Goal: Information Seeking & Learning: Learn about a topic

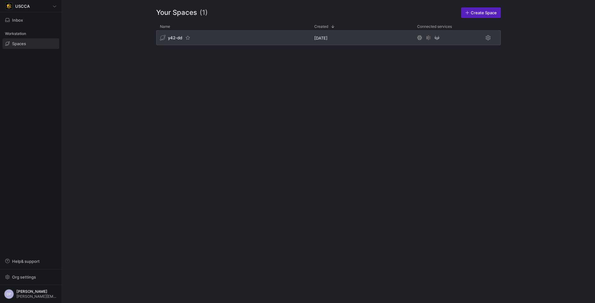
click at [202, 39] on div "y42-dd" at bounding box center [233, 37] width 154 height 15
click at [177, 35] on div "y42-dd" at bounding box center [171, 38] width 22 height 6
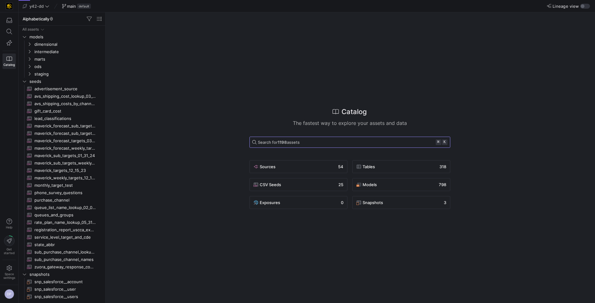
click at [287, 140] on strong "1198" at bounding box center [281, 142] width 9 height 5
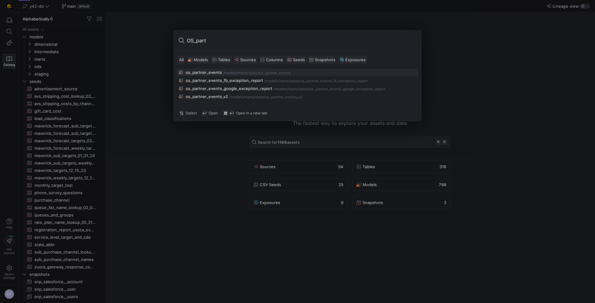
type input "OS_part"
click at [207, 72] on div "os_partner_events" at bounding box center [203, 72] width 36 height 5
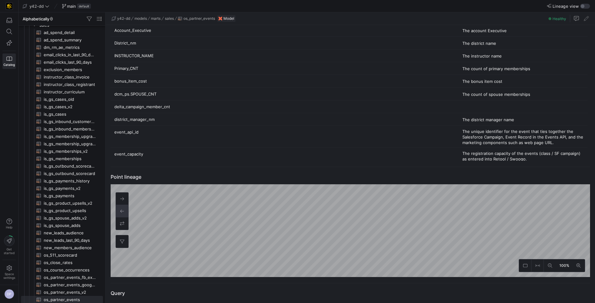
scroll to position [300, 0]
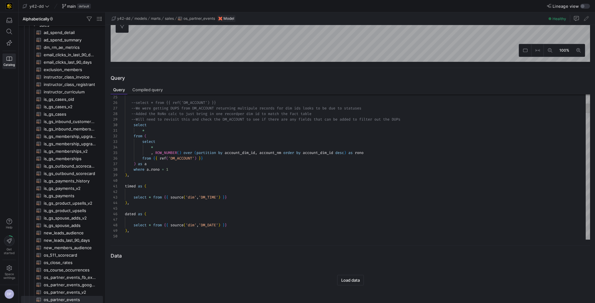
type textarea "* from ( select * , ROW_NUMBER() over (partition by account_dim_id, account_nm …"
type textarea "i"
type textarea "), user as ( select * from {{ ref('DM_USER_UPSTREAM') }} ), instructor as ( sel…"
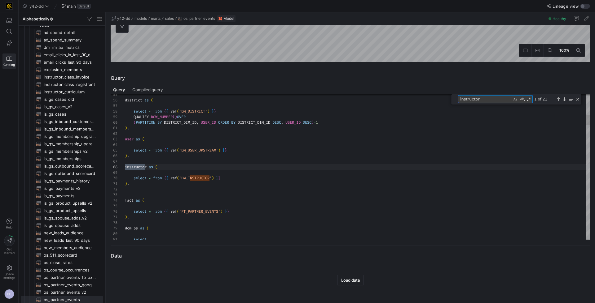
scroll to position [56, 22]
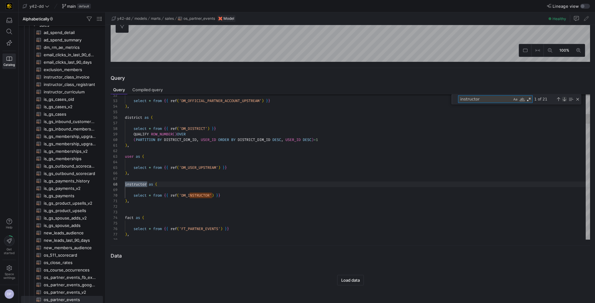
type textarea "instructor"
click at [564, 98] on div "Next Match (Enter)" at bounding box center [563, 99] width 5 height 5
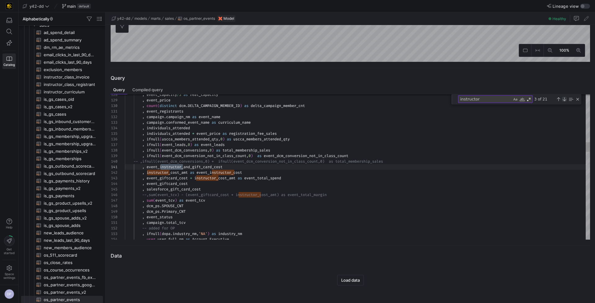
click at [564, 98] on div "Next Match (Enter)" at bounding box center [563, 99] width 5 height 5
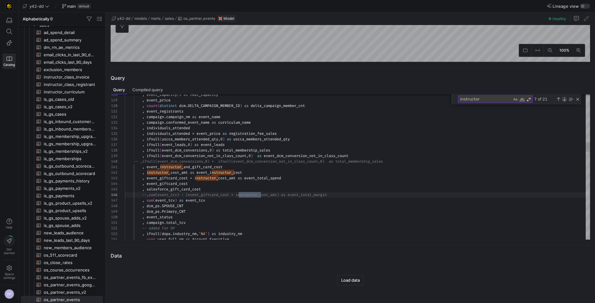
type textarea ", [DOMAIN_NAME]_tcv -- added for OP , ifnull(dopa.industry_nm,'NA') as industry…"
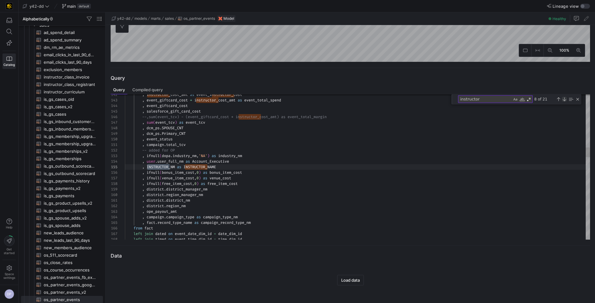
scroll to position [56, 44]
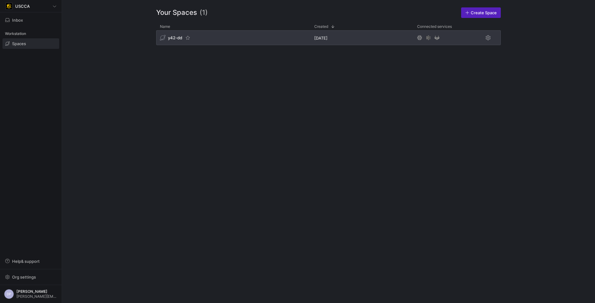
click at [212, 38] on div "y42-dd" at bounding box center [233, 37] width 154 height 15
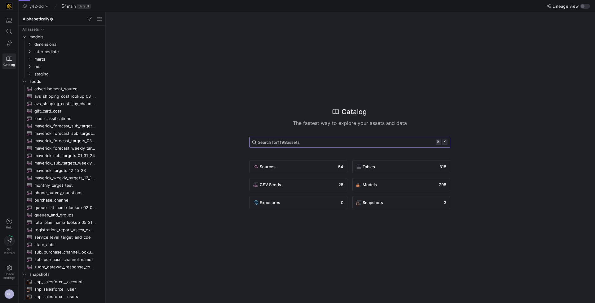
click at [299, 142] on span "Search for 1198 assets" at bounding box center [279, 142] width 42 height 5
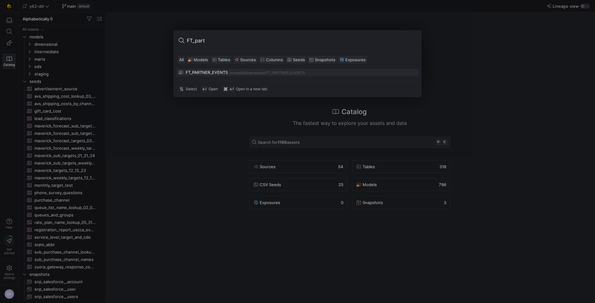
type input "FT_part"
click at [195, 72] on div "FT_PARTNER_EVENTS" at bounding box center [206, 72] width 42 height 5
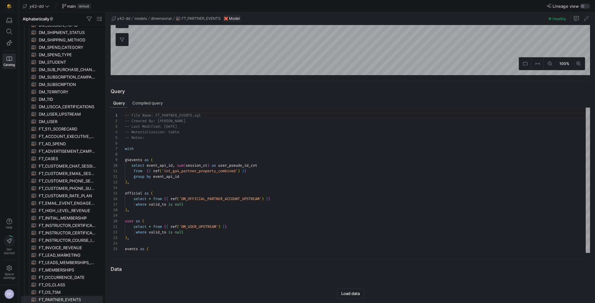
scroll to position [181, 0]
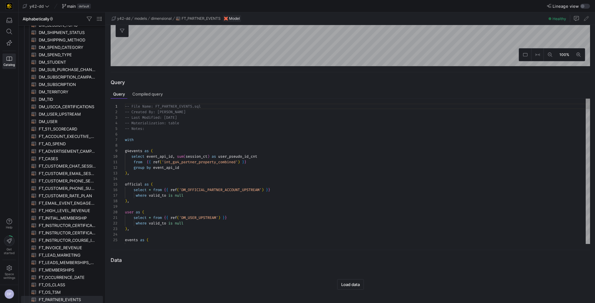
type textarea "from {{ ref('int_ga4_partner_property_combined') }} group by event_api_id ), of…"
type textarea "i"
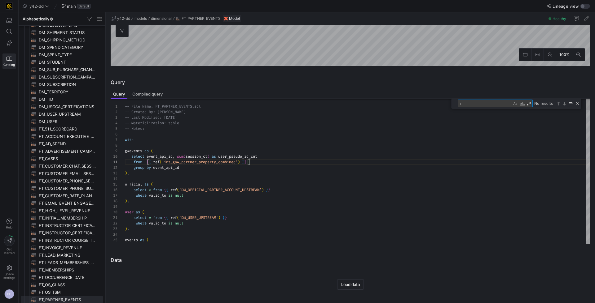
type textarea "select * from {{ ref('DM_CAMPAIGN') }} ), instructor as ( select * from {{ ref(…"
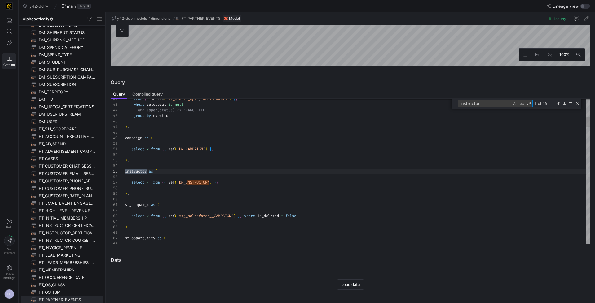
scroll to position [56, 22]
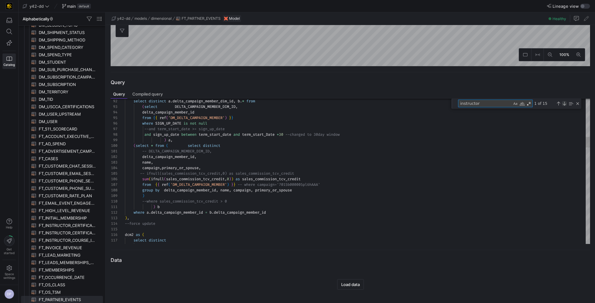
type textarea "instructor"
click at [562, 104] on div "Next Match (Enter)" at bounding box center [563, 103] width 5 height 5
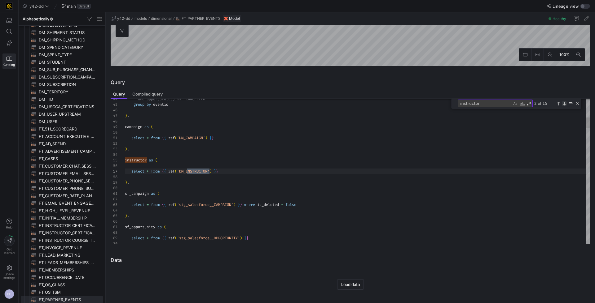
click at [562, 104] on div "Next Match (Enter)" at bounding box center [563, 103] width 5 height 5
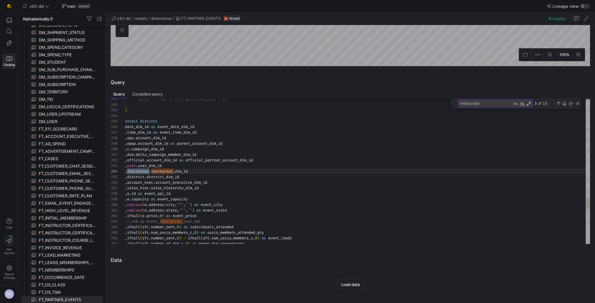
scroll to position [56, 24]
click at [562, 104] on div "Next Match (Enter)" at bounding box center [563, 103] width 5 height 5
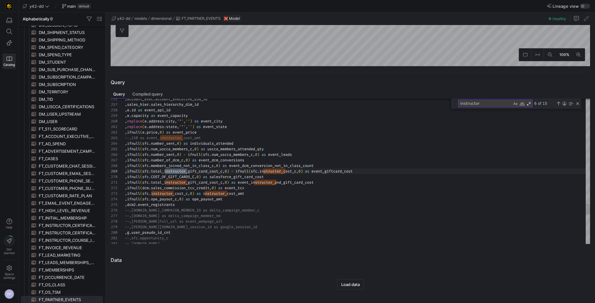
click at [562, 104] on div "Next Match (Enter)" at bounding box center [563, 103] width 5 height 5
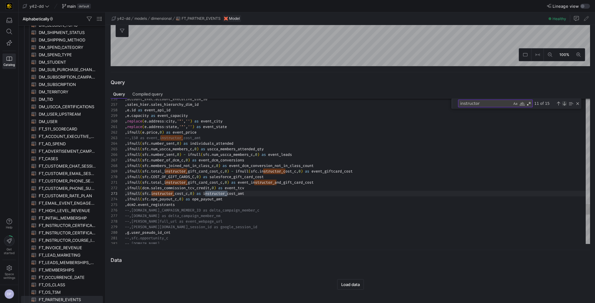
click at [562, 104] on div "Next Match (Enter)" at bounding box center [563, 103] width 5 height 5
type textarea "left join dcm2 on [DOMAIN_NAME] = [DOMAIN_NAME] left join g4events g on sfc.EVE…"
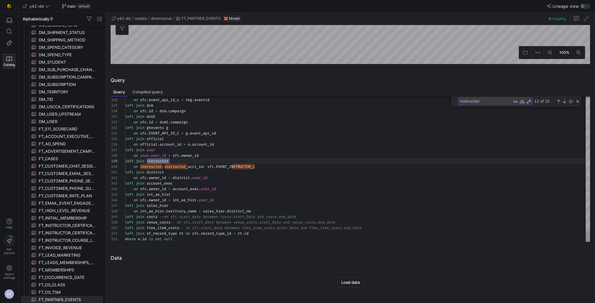
scroll to position [185, 0]
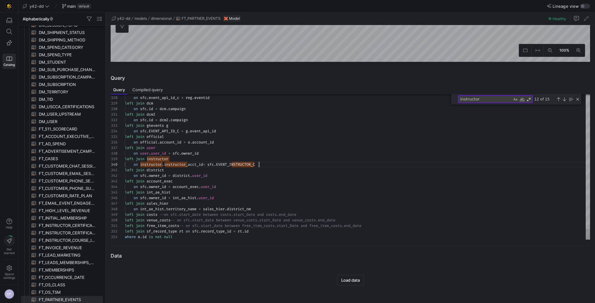
drag, startPoint x: 264, startPoint y: 164, endPoint x: 209, endPoint y: 167, distance: 54.6
drag, startPoint x: 482, startPoint y: 98, endPoint x: 445, endPoint y: 100, distance: 37.2
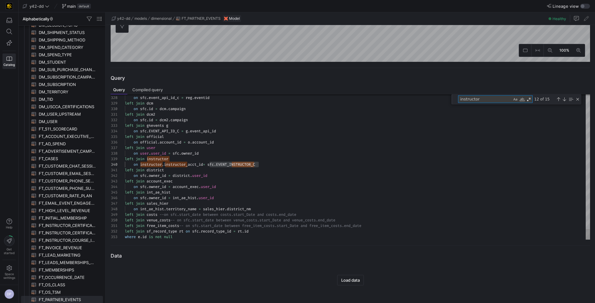
click at [445, 100] on div "327 328 329 330 331 332 333 334 335 336 337 338 339 340 341 342 343 344 345 346…" at bounding box center [350, 167] width 479 height 146
drag, startPoint x: 259, startPoint y: 165, endPoint x: 217, endPoint y: 166, distance: 42.1
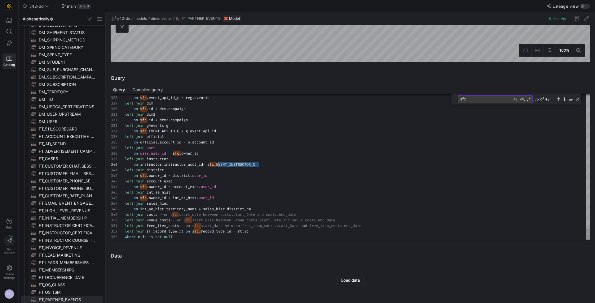
drag, startPoint x: 242, startPoint y: 164, endPoint x: 219, endPoint y: 165, distance: 23.3
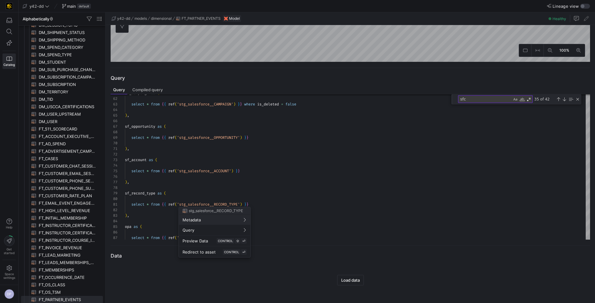
click at [305, 166] on div at bounding box center [297, 151] width 595 height 303
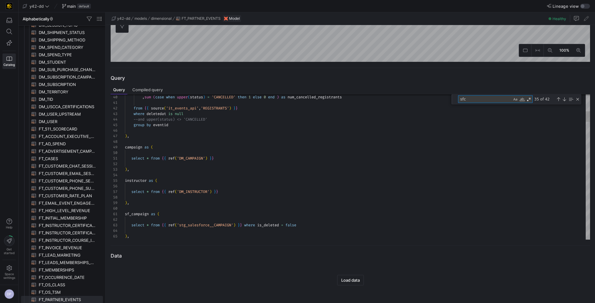
drag, startPoint x: 473, startPoint y: 102, endPoint x: 458, endPoint y: 101, distance: 14.6
click at [458, 101] on textarea "sfc" at bounding box center [485, 99] width 54 height 7
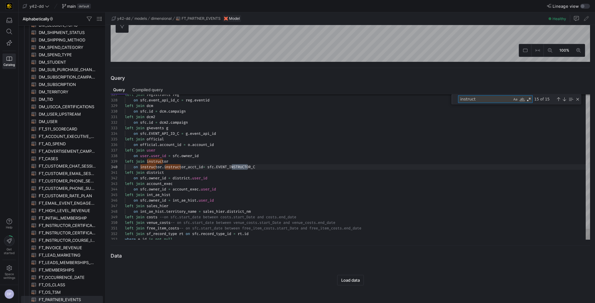
scroll to position [50, 124]
type textarea "instruct"
drag, startPoint x: 259, startPoint y: 167, endPoint x: 219, endPoint y: 168, distance: 40.3
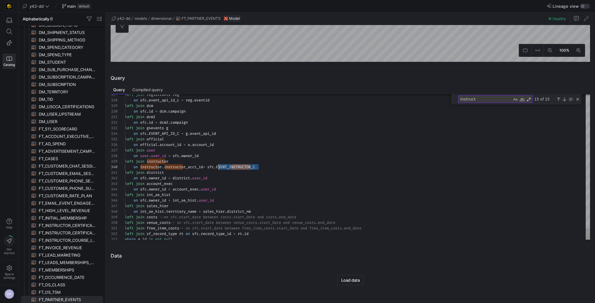
drag, startPoint x: 204, startPoint y: 168, endPoint x: 165, endPoint y: 168, distance: 39.0
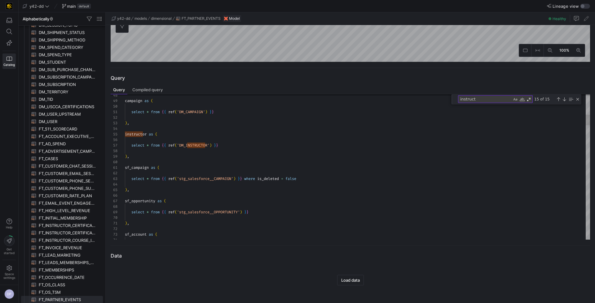
scroll to position [44, 4]
click at [208, 146] on div at bounding box center [297, 151] width 595 height 303
click at [185, 144] on div at bounding box center [297, 151] width 595 height 303
drag, startPoint x: 181, startPoint y: 144, endPoint x: 201, endPoint y: 145, distance: 20.2
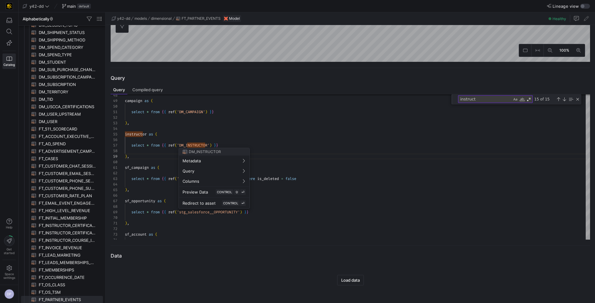
click at [201, 145] on div at bounding box center [297, 151] width 595 height 303
drag, startPoint x: 210, startPoint y: 146, endPoint x: 184, endPoint y: 146, distance: 25.4
click at [184, 146] on div at bounding box center [297, 151] width 595 height 303
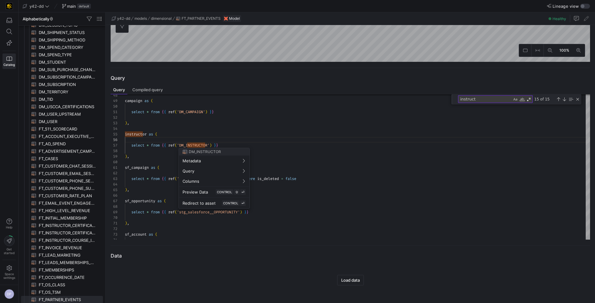
drag, startPoint x: 221, startPoint y: 150, endPoint x: 189, endPoint y: 152, distance: 32.9
click at [189, 152] on div "DM_INSTRUCTOR" at bounding box center [214, 151] width 71 height 7
copy span "DM_INSTRUCTOR"
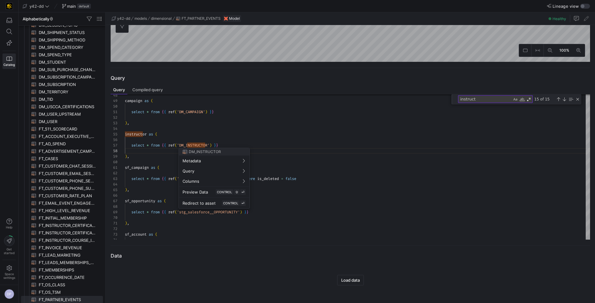
click at [184, 146] on div at bounding box center [297, 151] width 595 height 303
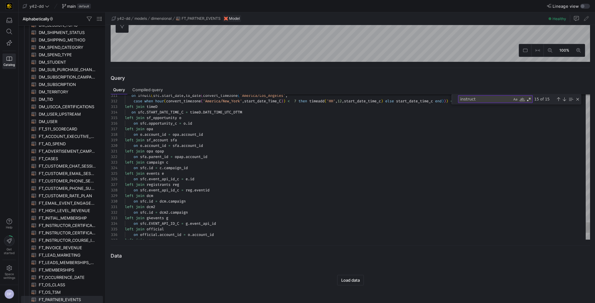
click at [486, 98] on textarea "instruct" at bounding box center [485, 99] width 54 height 7
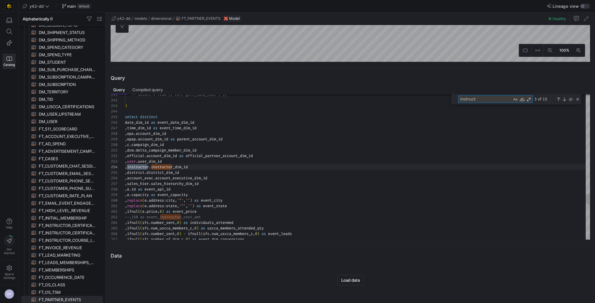
type textarea ",[DOMAIN_NAME]_campaign_member_dim_id ,official.account_dim_id as official_part…"
type textarea "instructor"
click at [564, 99] on div "Next Match (Enter)" at bounding box center [563, 99] width 5 height 5
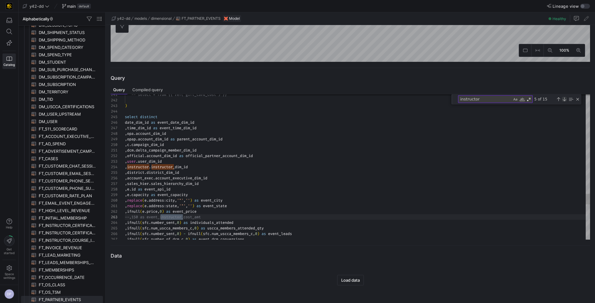
click at [564, 99] on div "Next Match (Enter)" at bounding box center [563, 99] width 5 height 5
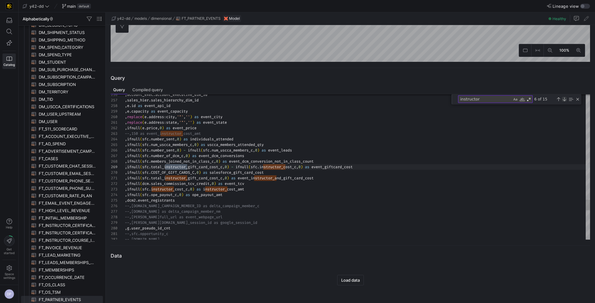
click at [564, 99] on div "Next Match (Enter)" at bounding box center [563, 99] width 5 height 5
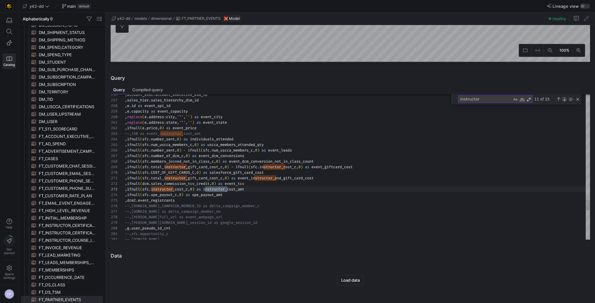
click at [564, 99] on div "Next Match (Enter)" at bounding box center [563, 99] width 5 height 5
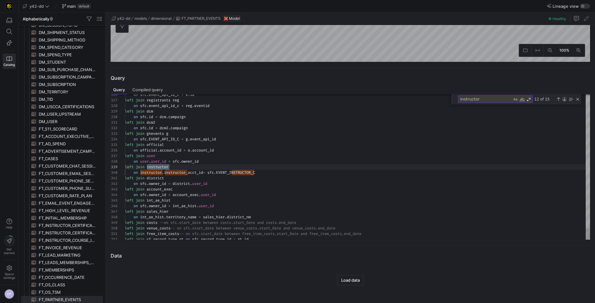
click at [564, 99] on div "Next Match (Enter)" at bounding box center [563, 99] width 5 height 5
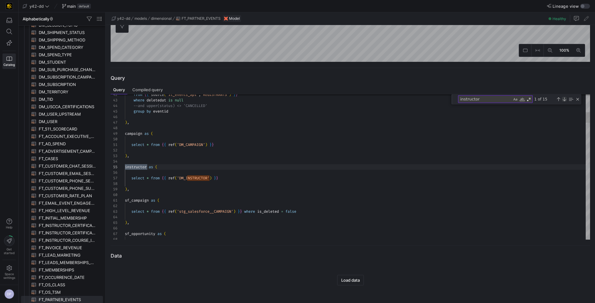
scroll to position [56, 22]
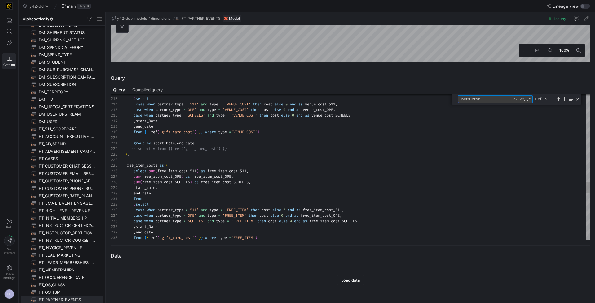
drag, startPoint x: 481, startPoint y: 100, endPoint x: 455, endPoint y: 100, distance: 26.0
click at [455, 100] on div "instructor instructor 1 of 15" at bounding box center [516, 99] width 130 height 10
type textarea "sf_campaign as ( select * from {{ ref('stg_salesforce__CAMPAIGN') }} where is_d…"
type textarea "na"
type textarea "-- DELTA_CAMPAIGN_MEMBER_DIM_ID, delta_campaign_member_id, name, campaign,prima…"
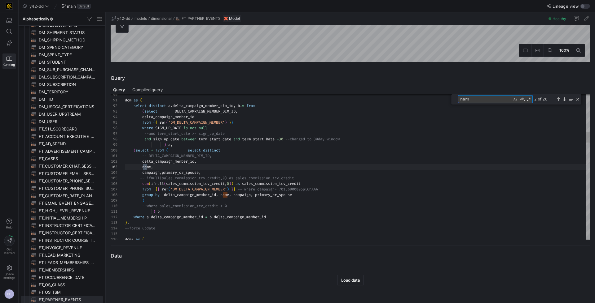
scroll to position [56, 27]
type textarea "name"
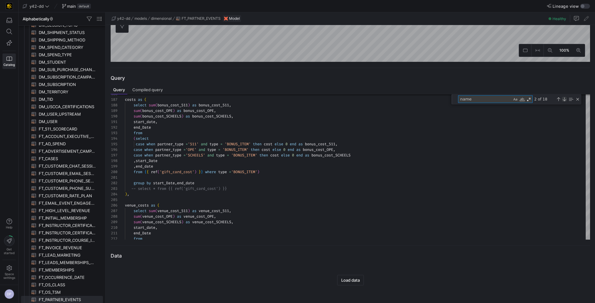
click at [564, 100] on div "Next Match (Enter)" at bounding box center [563, 99] width 5 height 5
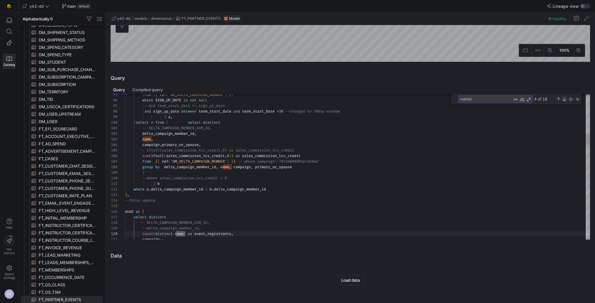
click at [564, 100] on div "Next Match (Enter)" at bounding box center [563, 99] width 5 height 5
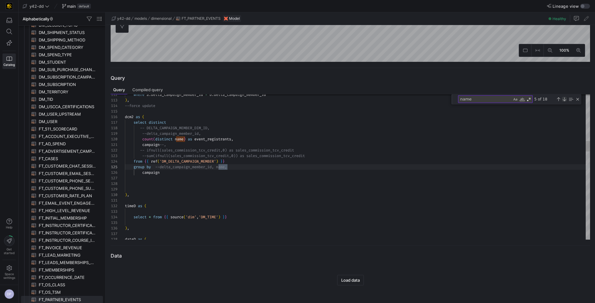
click at [564, 100] on div "Next Match (Enter)" at bounding box center [563, 99] width 5 height 5
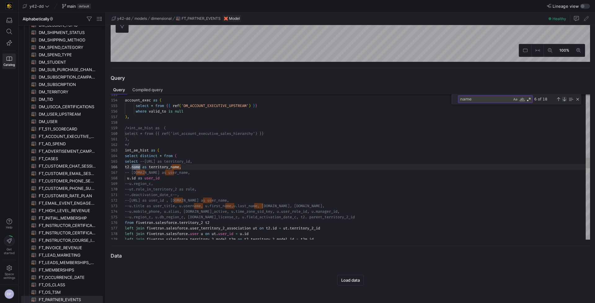
click at [564, 100] on div "Next Match (Enter)" at bounding box center [563, 99] width 5 height 5
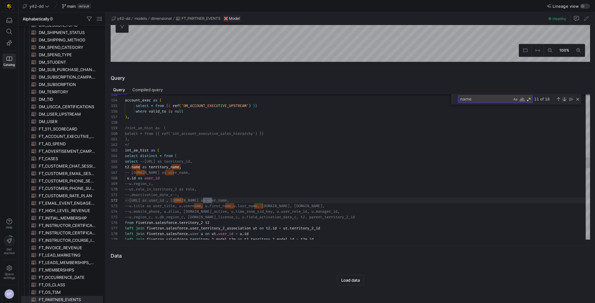
click at [564, 100] on div "Next Match (Enter)" at bounding box center [563, 99] width 5 height 5
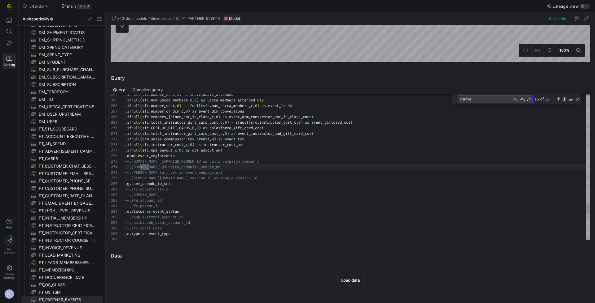
click at [564, 100] on div "Next Match (Enter)" at bounding box center [563, 99] width 5 height 5
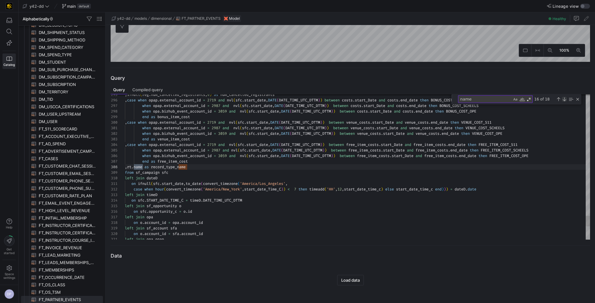
scroll to position [39, 18]
click at [564, 100] on div "Next Match (Enter)" at bounding box center [563, 99] width 5 height 5
type textarea "left join district on sfc.owner_id = district.user_id left join account_exec on…"
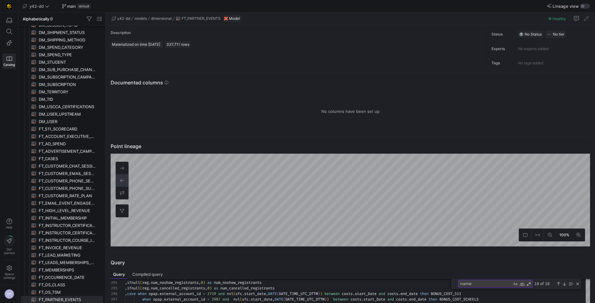
scroll to position [1, 0]
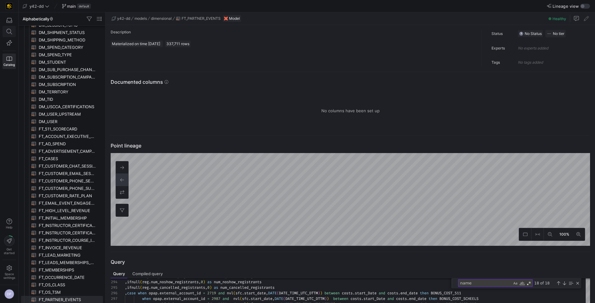
click at [11, 33] on icon at bounding box center [10, 32] width 6 height 6
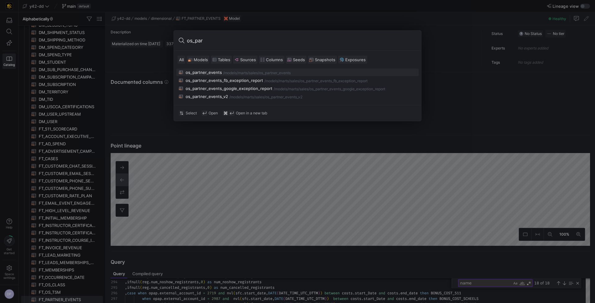
type input "os_par"
click at [210, 70] on div "os_partner_events" at bounding box center [203, 72] width 36 height 5
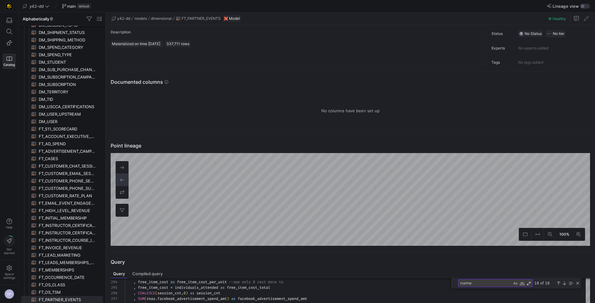
type textarea "-- File Name: os_partner_events.sql -- Created By: [PERSON_NAME] -- Last Modifi…"
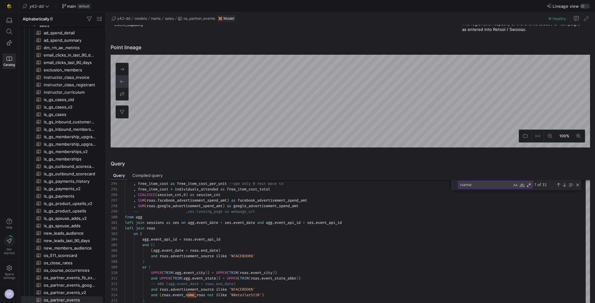
scroll to position [214, 0]
drag, startPoint x: 489, startPoint y: 183, endPoint x: 454, endPoint y: 185, distance: 34.4
click at [454, 185] on div "name name ? of 31" at bounding box center [516, 185] width 130 height 10
type textarea "i"
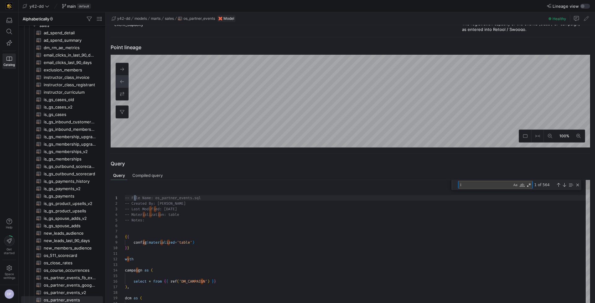
type textarea "select * from {{ ref('DM_DELTA_CAMPAIGN_MEMBER') }} ), opa as ( --select * from…"
type textarea "in"
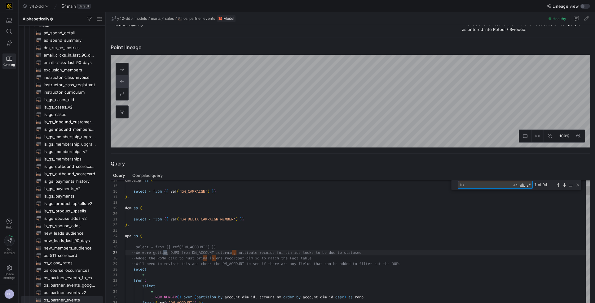
type textarea "int.event_api_id , agg.event_date --,int.landing_page , count(*) as session_cnt…"
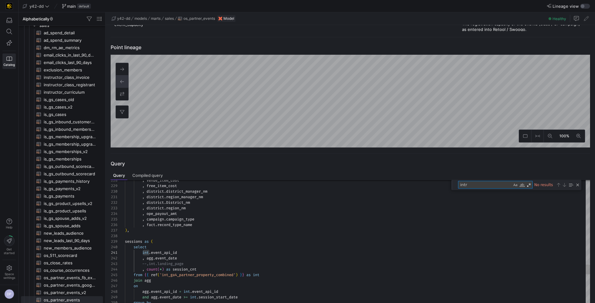
type textarea "int"
type textarea "select * from {{ ref('DM_DELTA_CAMPAIGN_MEMBER') }} ), opa as ( --select * from…"
type textarea "in"
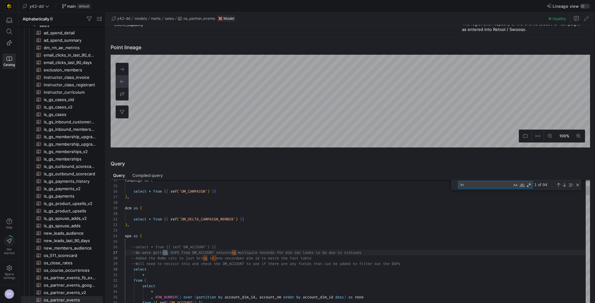
type textarea "), user as ( select * from {{ ref('DM_USER_UPSTREAM') }} ), instructor as ( sel…"
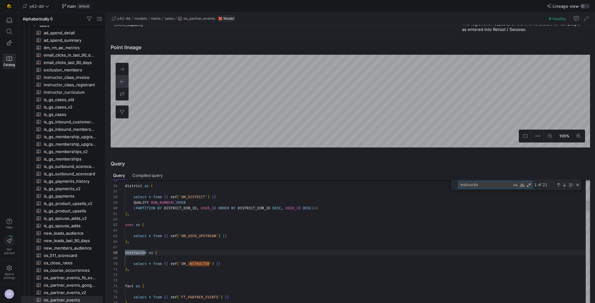
type textarea "instructor"
type textarea ", event_instructor_and_gift_card_cost , instructor_cost_amt as event_instructor…"
type textarea "instructor_"
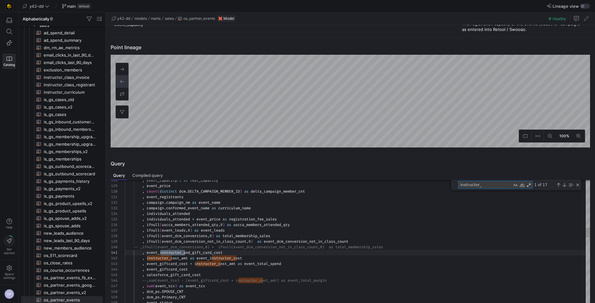
type textarea ", [DOMAIN_NAME]_tcv -- added for OP , ifnull(dopa.industry_nm,'NA') as industry…"
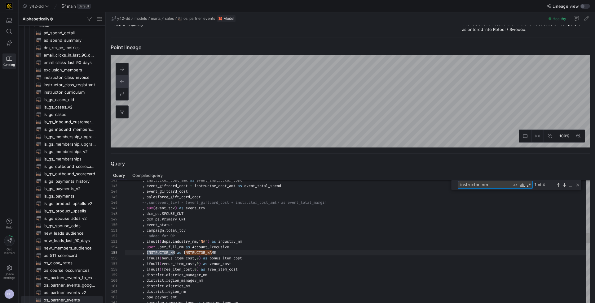
scroll to position [56, 51]
type textarea "instructor_nm"
drag, startPoint x: 176, startPoint y: 252, endPoint x: 147, endPoint y: 252, distance: 28.5
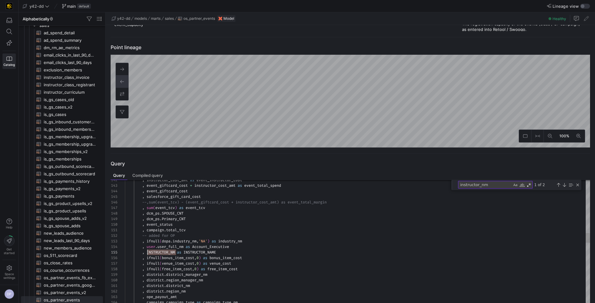
click at [11, 31] on icon at bounding box center [9, 32] width 6 height 6
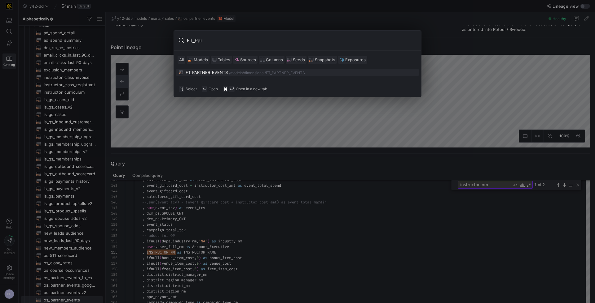
type input "FT_Par"
click at [208, 74] on button "FT_PARTNER_EVENTS /models/ dimensional /FT_PARTNER_EVENTS" at bounding box center [297, 72] width 242 height 7
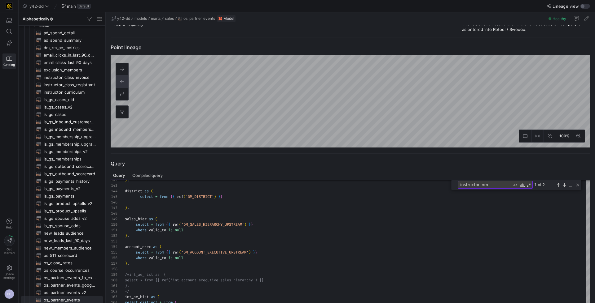
type textarea "-- File Name: FT_PARTNER_EVENTS.sql -- Created By: [PERSON_NAME] -- Last Modifi…"
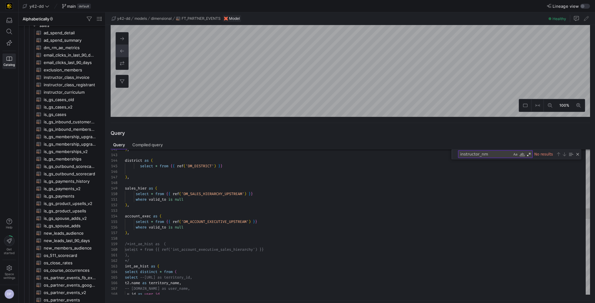
scroll to position [817, 0]
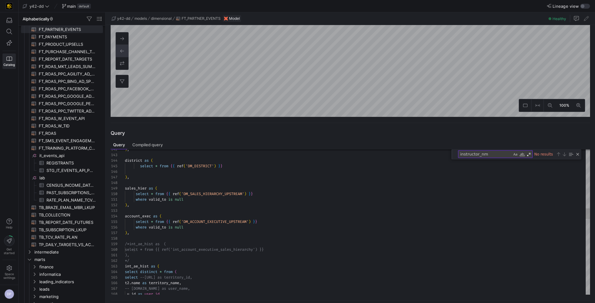
click at [500, 154] on textarea "instructor_nm" at bounding box center [485, 154] width 54 height 7
drag, startPoint x: 478, startPoint y: 153, endPoint x: 454, endPoint y: 151, distance: 24.9
click at [454, 151] on div "instructor_nm instructor_nm No results" at bounding box center [516, 155] width 130 height 10
paste textarea "INSTRUCTOR_NM"
type textarea "INSTRUCTOR_NM"
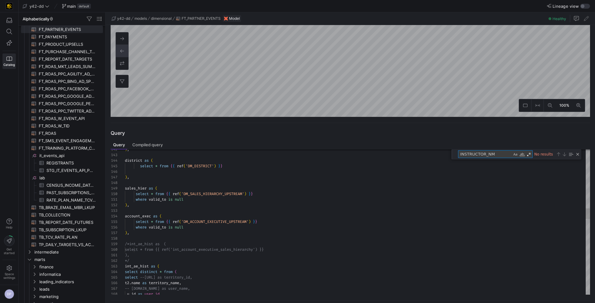
type textarea "), district as ( select * from {{ ref('DM_DISTRICT') }} ), sales_hier as ( sele…"
click at [9, 28] on span at bounding box center [9, 31] width 13 height 11
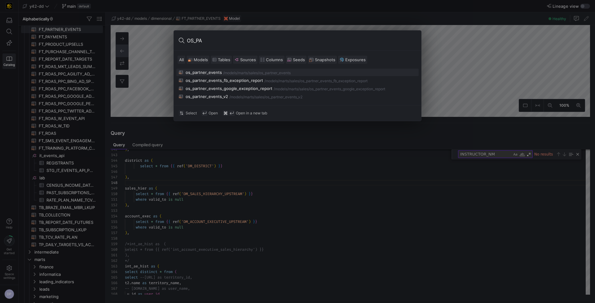
type input "OS_PA"
click at [197, 69] on button "os_partner_events /models/ marts/sales /os_partner_events" at bounding box center [297, 72] width 242 height 7
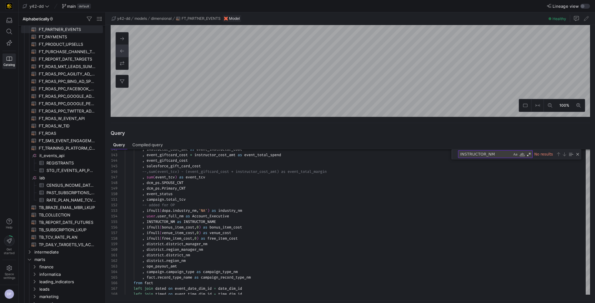
type textarea "-- File Name: os_partner_events.sql -- Created By: [PERSON_NAME] -- Last Modifi…"
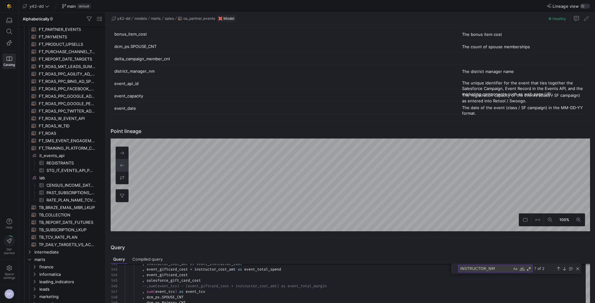
scroll to position [1119, 0]
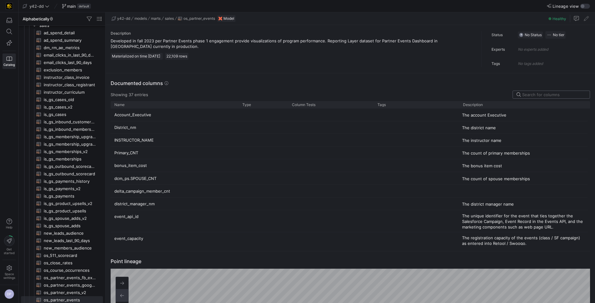
click at [541, 94] on input at bounding box center [554, 94] width 64 height 5
paste input "INSTRUCTOR_NM"
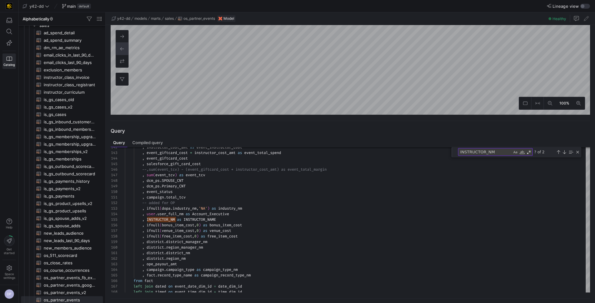
scroll to position [254, 0]
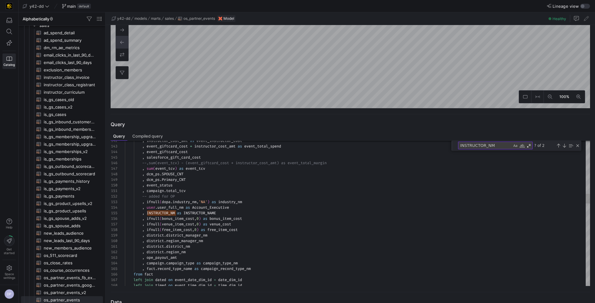
type input "INSTRUCTOR"
click at [494, 148] on textarea "INSTRUCTOR_NM" at bounding box center [485, 145] width 54 height 7
drag, startPoint x: 495, startPoint y: 144, endPoint x: 491, endPoint y: 144, distance: 3.7
click at [491, 144] on textarea "INSTRUCTOR_NM" at bounding box center [485, 145] width 54 height 7
type textarea ", [DOMAIN_NAME]_tcv -- added for OP , ifnull(dopa.industry_nm,'NA') as industry…"
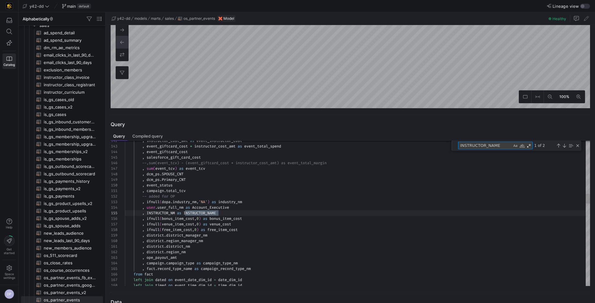
scroll to position [56, 94]
type textarea "INSTRUCTOR_NAME"
click at [565, 145] on div "Next Match (Enter)" at bounding box center [563, 145] width 5 height 5
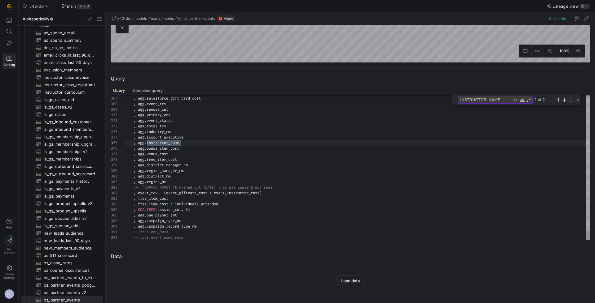
scroll to position [300, 0]
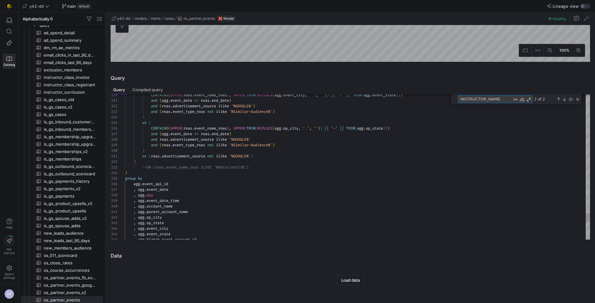
drag, startPoint x: 502, startPoint y: 100, endPoint x: 453, endPoint y: 100, distance: 48.9
click at [453, 100] on div "INSTRUCTOR_NAME INSTRUCTOR_NAME 2 of 2" at bounding box center [516, 99] width 130 height 10
type textarea "-- File Name: os_partner_events.sql -- Created By: [PERSON_NAME] -- Last Modifi…"
type textarea "a"
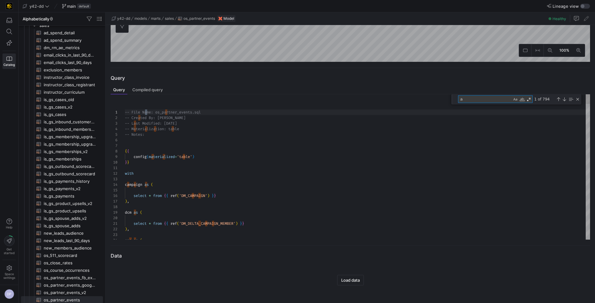
type textarea "agg as ( select -- url_api_id --user_pseudo_id_cnt as event_sessions_cnt fact.e…"
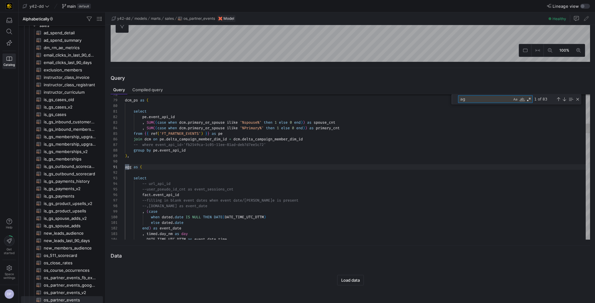
scroll to position [56, 7]
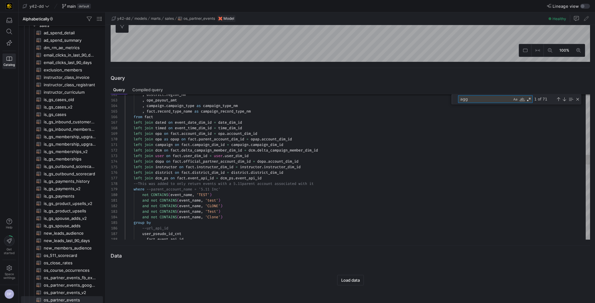
type textarea "agg"
drag, startPoint x: 290, startPoint y: 146, endPoint x: 117, endPoint y: 143, distance: 173.1
click at [125, 143] on div "user_pseudo_id_cnt , fact . event_api_id and not CONTAINS ( event_name , 'Clone…" at bounding box center [357, 279] width 465 height 2200
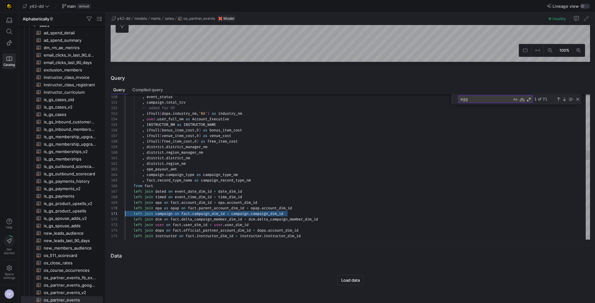
type textarea ", [DOMAIN_NAME]_tcv -- added for OP , ifnull(dopa.industry_nm,'NA') as industry…"
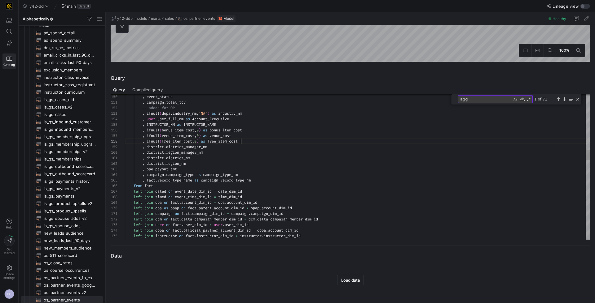
drag, startPoint x: 483, startPoint y: 100, endPoint x: 447, endPoint y: 101, distance: 35.3
click at [447, 101] on div "174 175 176 171 172 173 168 169 170 165 166 167 162 163 164 159 160 161 156 157…" at bounding box center [350, 167] width 479 height 146
type textarea "i"
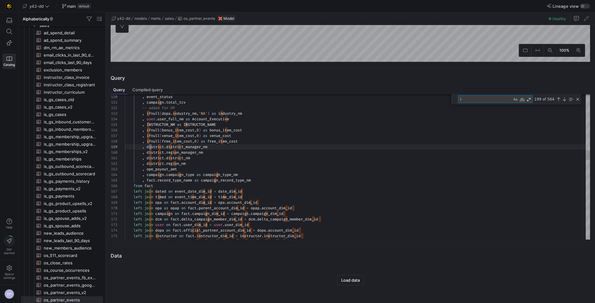
type textarea ", district.district_nm , district.region_nm , ope_payout_amt , campaign.campaig…"
type textarea "in"
type textarea "left join campaign on fact.campaign_dim_id = campaign.campaign_dim_id left join…"
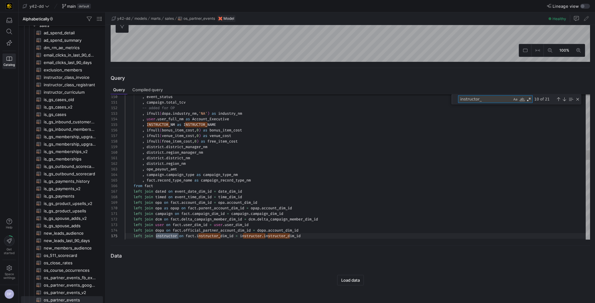
scroll to position [56, 98]
type textarea "instructor_"
type textarea ", event_status , [DOMAIN_NAME]_tcv -- added for OP , dopa.industry_nm , user.us…"
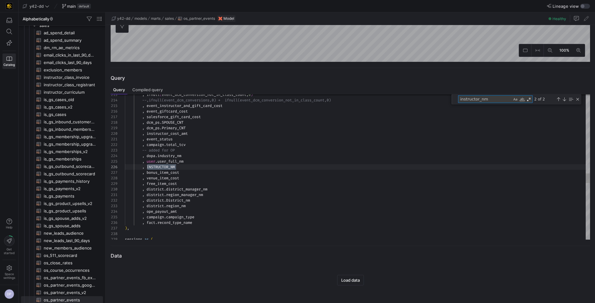
scroll to position [56, 51]
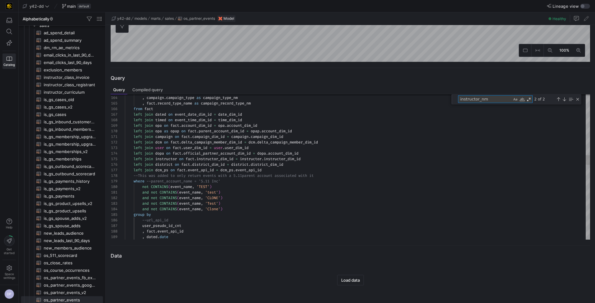
type textarea "instructor_nm"
drag, startPoint x: 227, startPoint y: 137, endPoint x: 157, endPoint y: 137, distance: 70.0
click at [157, 137] on div ", fact . event_api_id , dated . date group by --url_api_id user_pseudo_id_cnt l…" at bounding box center [357, 271] width 465 height 2200
type textarea "left join campaign on fact.campaign_dim_id = campaign.campaign_dim_id left join…"
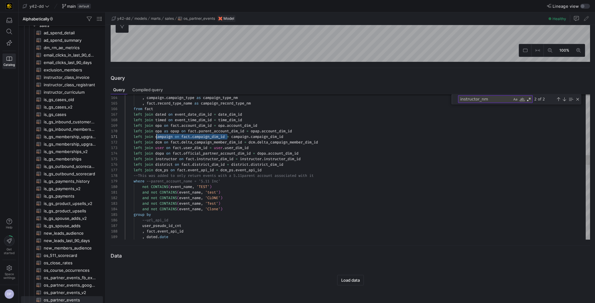
click at [291, 137] on div ", fact . event_api_id , dated . date group by --url_api_id user_pseudo_id_cnt l…" at bounding box center [357, 271] width 465 height 2200
drag, startPoint x: 288, startPoint y: 137, endPoint x: 134, endPoint y: 139, distance: 154.5
click at [134, 139] on div ", fact . event_api_id , dated . date group by --url_api_id user_pseudo_id_cnt l…" at bounding box center [357, 271] width 465 height 2200
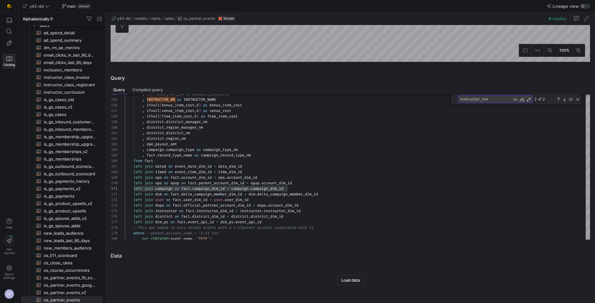
click at [296, 83] on div "Query Query Compiled query 173 174 170 171 172 163 164 165 166 167 168 169 160 …" at bounding box center [349, 157] width 486 height 178
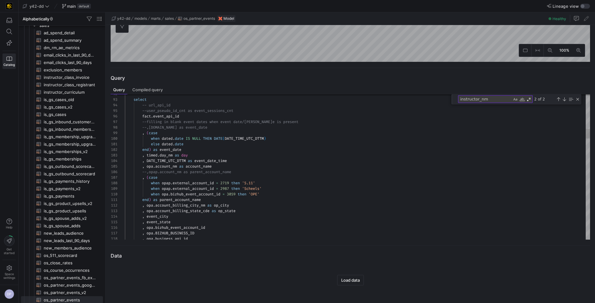
click at [459, 99] on textarea "instructor_nm" at bounding box center [485, 99] width 54 height 7
type textarea "ainstructor_nm"
type textarea ", event_status , [DOMAIN_NAME]_tcv -- added for OP , dopa.industry_nm , user.us…"
type textarea "instructor_nm"
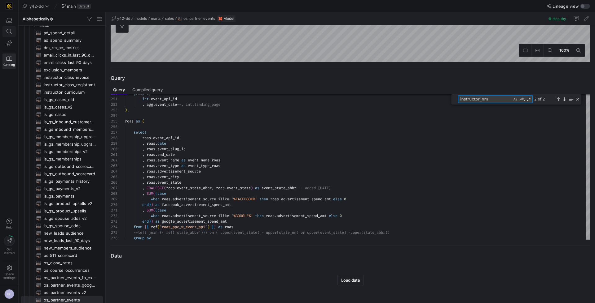
click at [9, 32] on icon at bounding box center [10, 32] width 6 height 6
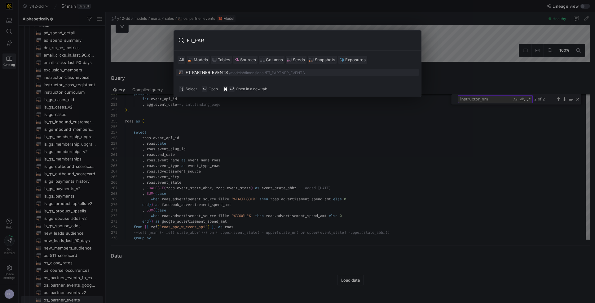
type input "FT_PAR"
click at [212, 70] on div "FT_PARTNER_EVENTS" at bounding box center [206, 72] width 42 height 5
type textarea "-- File Name: FT_PARTNER_EVENTS.sql -- Created By: [PERSON_NAME] -- Last Modifi…"
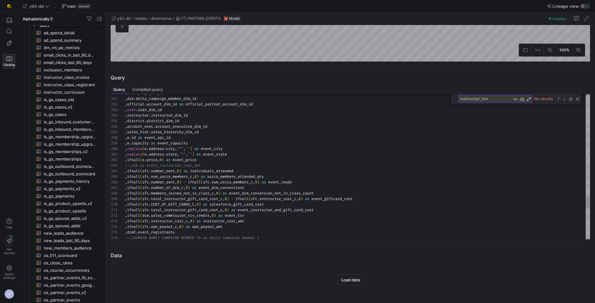
scroll to position [817, 0]
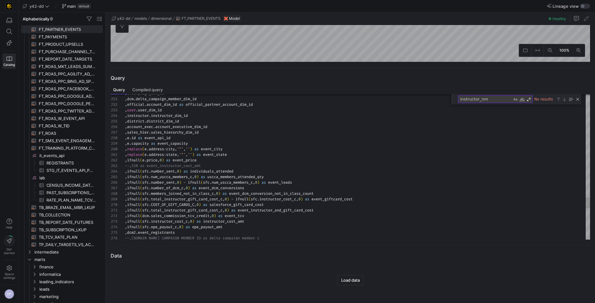
click at [499, 97] on textarea "instructor_nm" at bounding box center [485, 99] width 54 height 7
drag, startPoint x: 492, startPoint y: 99, endPoint x: 453, endPoint y: 99, distance: 39.3
click at [453, 99] on div "instructor_name instructor_name No results" at bounding box center [516, 99] width 130 height 10
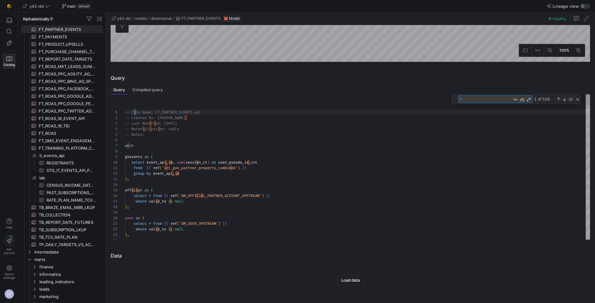
type textarea "in"
type textarea "select * from {{ ref('DM_CAMPAIGN') }} ), instructor as ( select * from {{ ref(…"
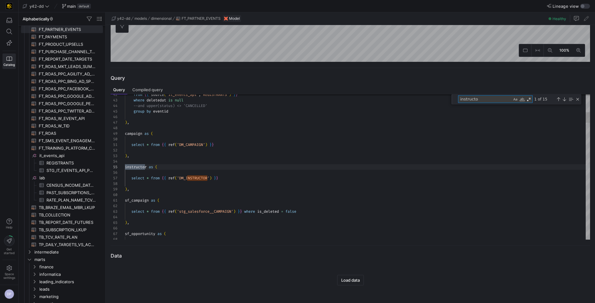
scroll to position [56, 22]
type textarea "instructor"
type textarea ",[DOMAIN_NAME]_campaign_member_dim_id ,official.account_dim_id as official_part…"
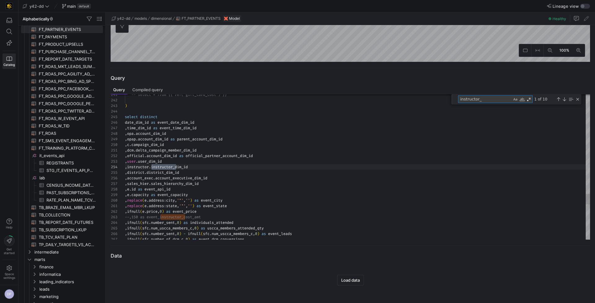
scroll to position [56, 51]
type textarea "instructor_"
type textarea "select * from {{ ref('DM_CAMPAIGN') }} ), instructor as ( select * from {{ ref(…"
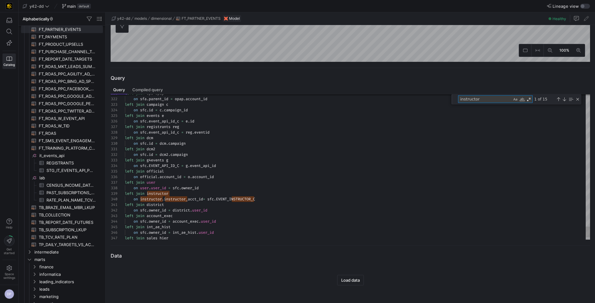
type textarea "instructor"
type textarea "left join dcm2 on [DOMAIN_NAME] = [DOMAIN_NAME] left join g4events g on sfc.EVE…"
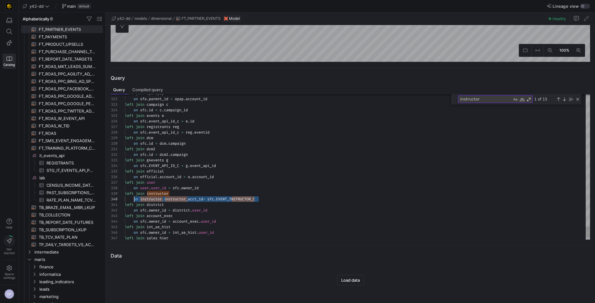
drag, startPoint x: 265, startPoint y: 198, endPoint x: 133, endPoint y: 201, distance: 132.6
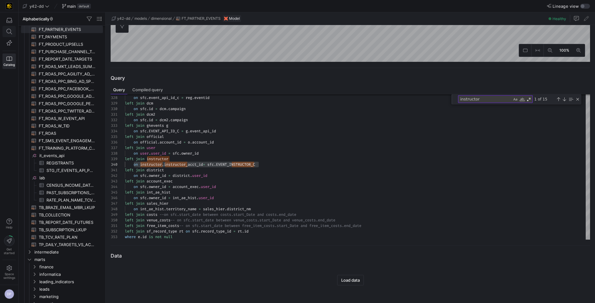
click at [10, 32] on icon at bounding box center [10, 32] width 6 height 6
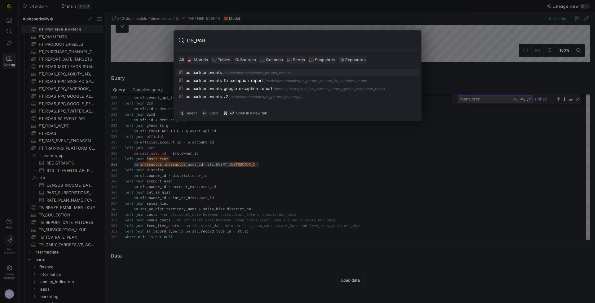
type input "OS_PAR"
click at [224, 71] on div "/models/" at bounding box center [230, 73] width 15 height 4
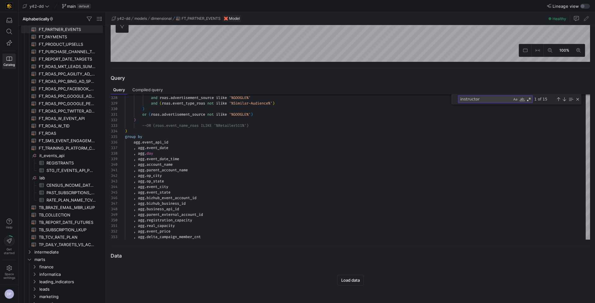
type textarea "-- File Name: os_partner_events.sql -- Created By: [PERSON_NAME] -- Last Modifi…"
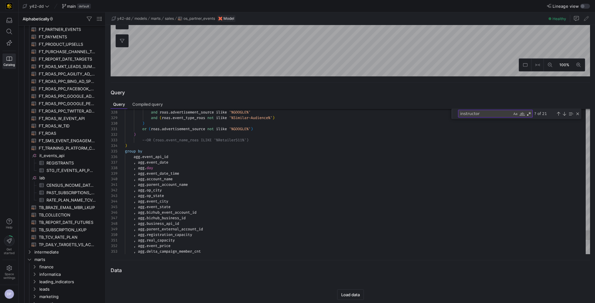
scroll to position [1119, 0]
